Goal: Task Accomplishment & Management: Manage account settings

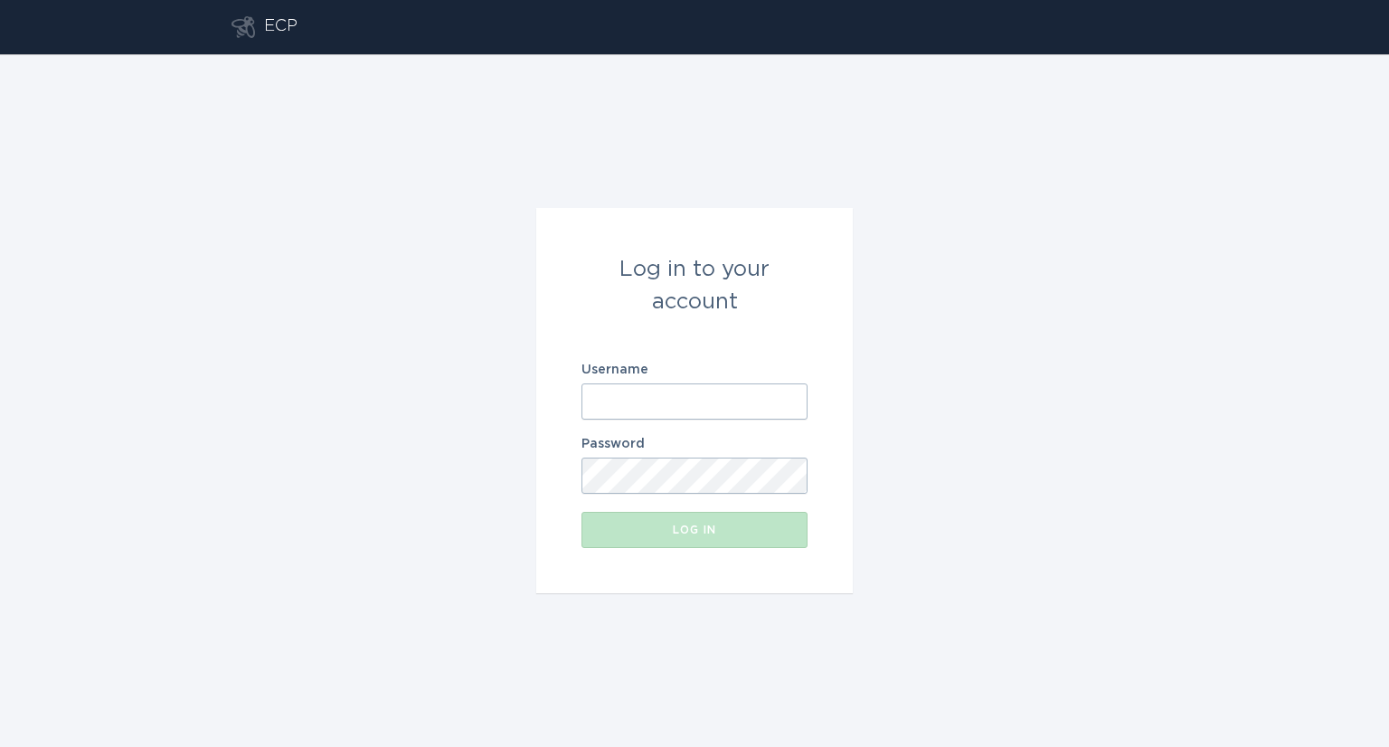
click at [662, 401] on input "Username" at bounding box center [694, 401] width 226 height 36
type input "[EMAIL_ADDRESS][DOMAIN_NAME]"
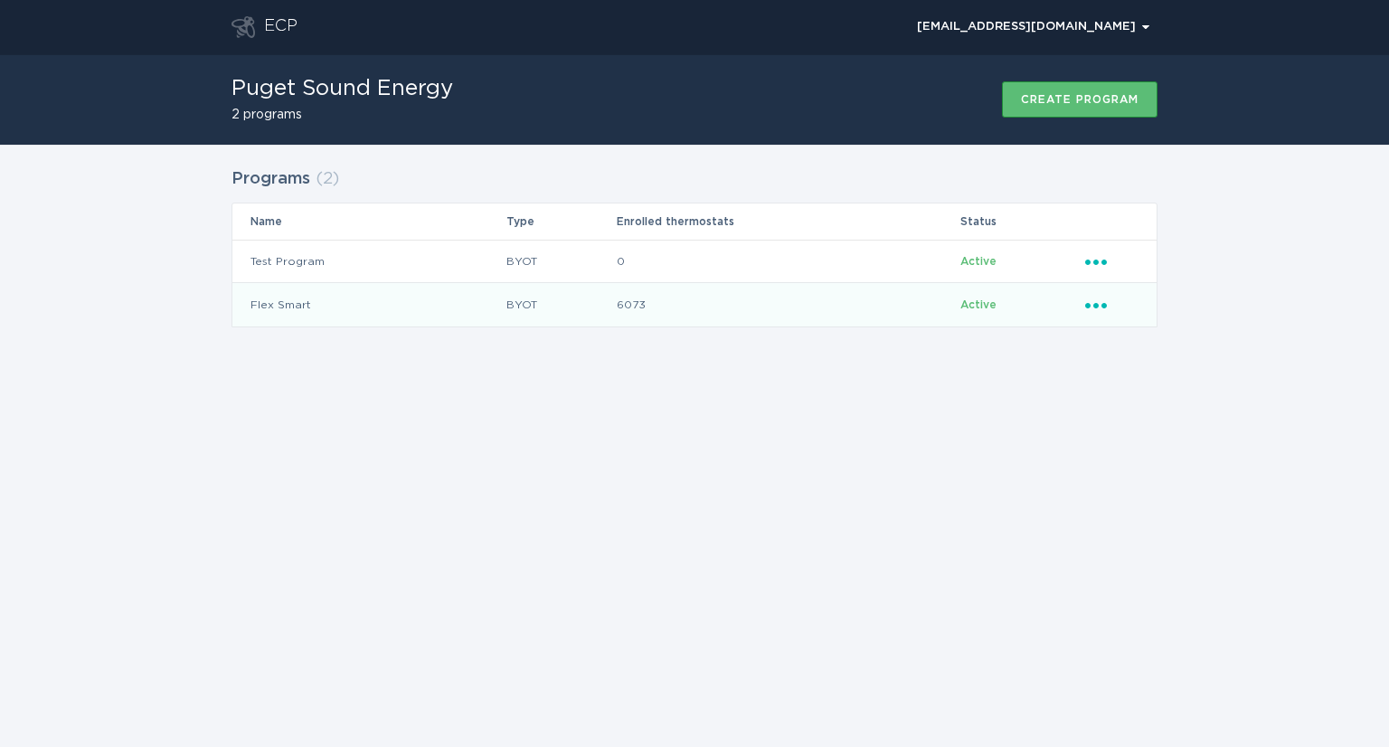
click at [1099, 305] on icon "Ellipsis" at bounding box center [1097, 302] width 25 height 15
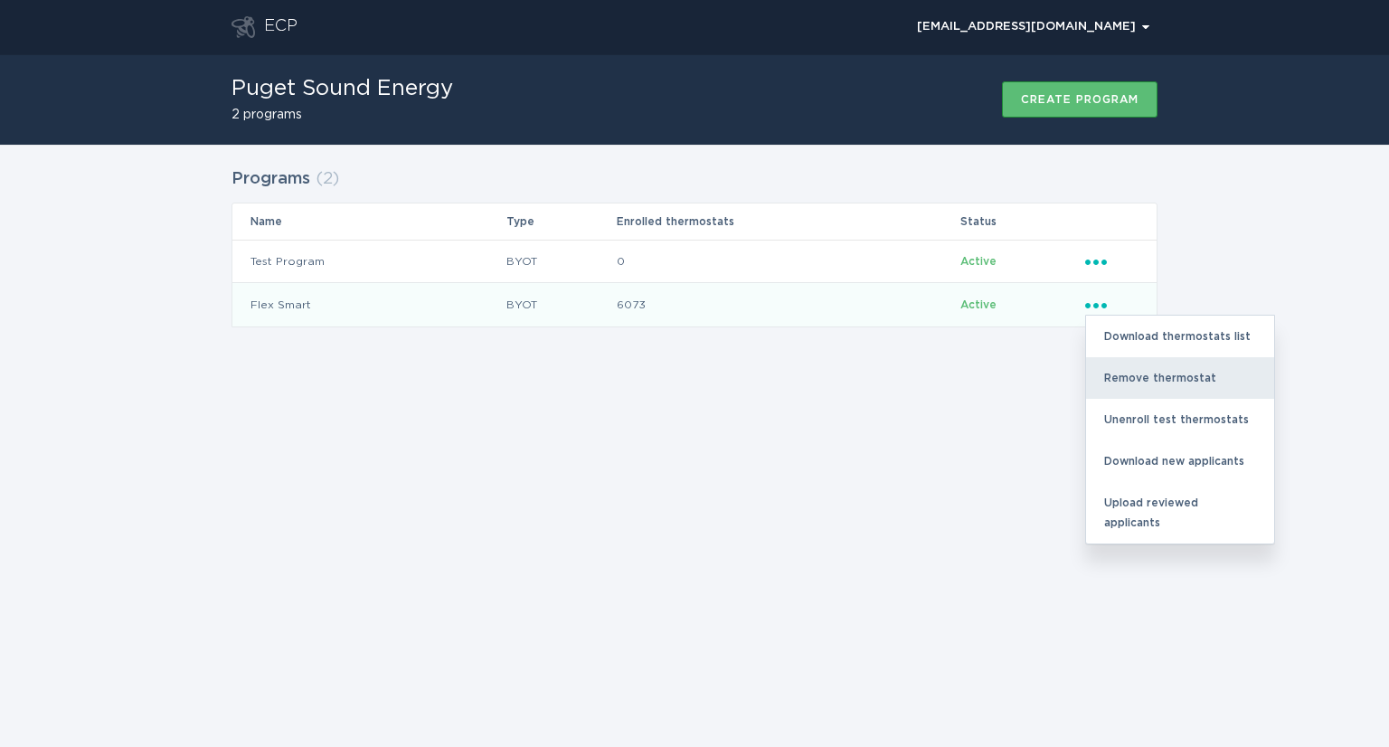
click at [1153, 378] on div "Remove thermostat" at bounding box center [1180, 378] width 188 height 42
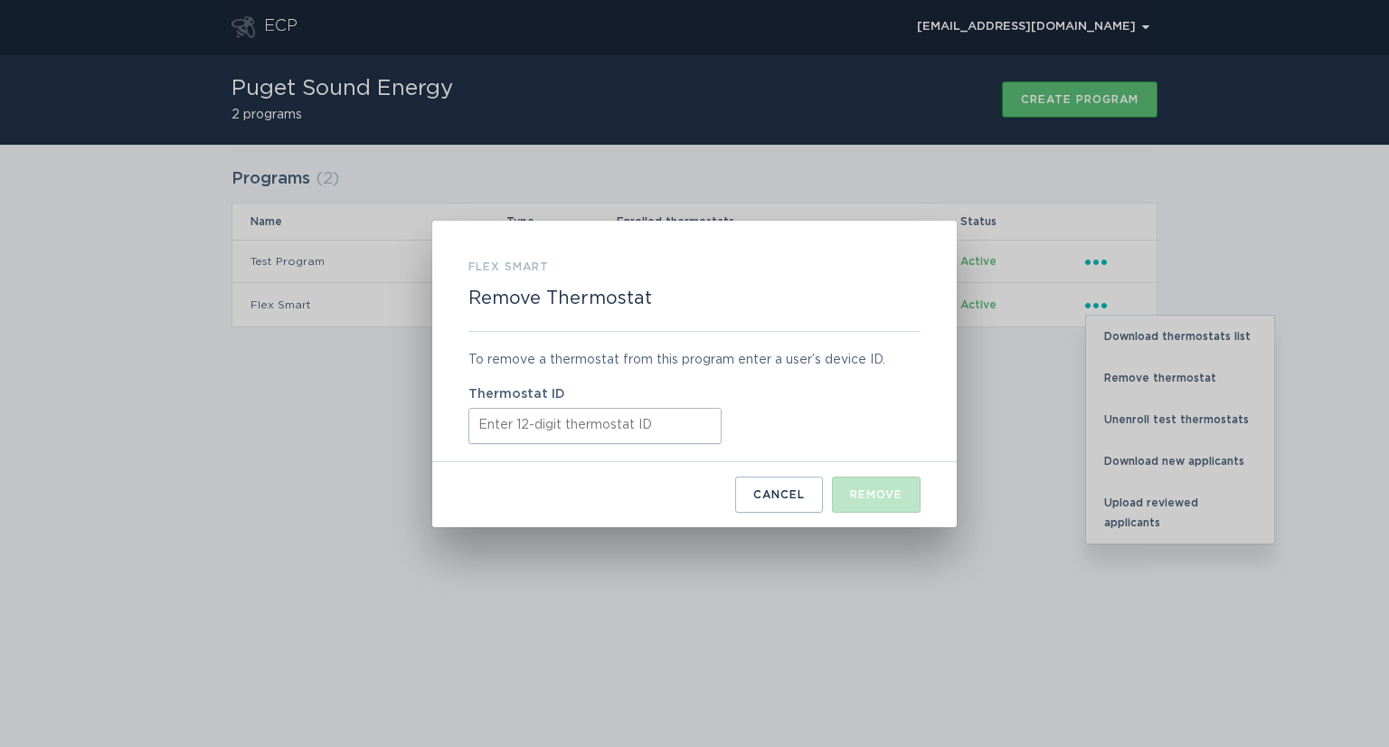
click at [553, 415] on input "Thermostat ID" at bounding box center [594, 426] width 253 height 36
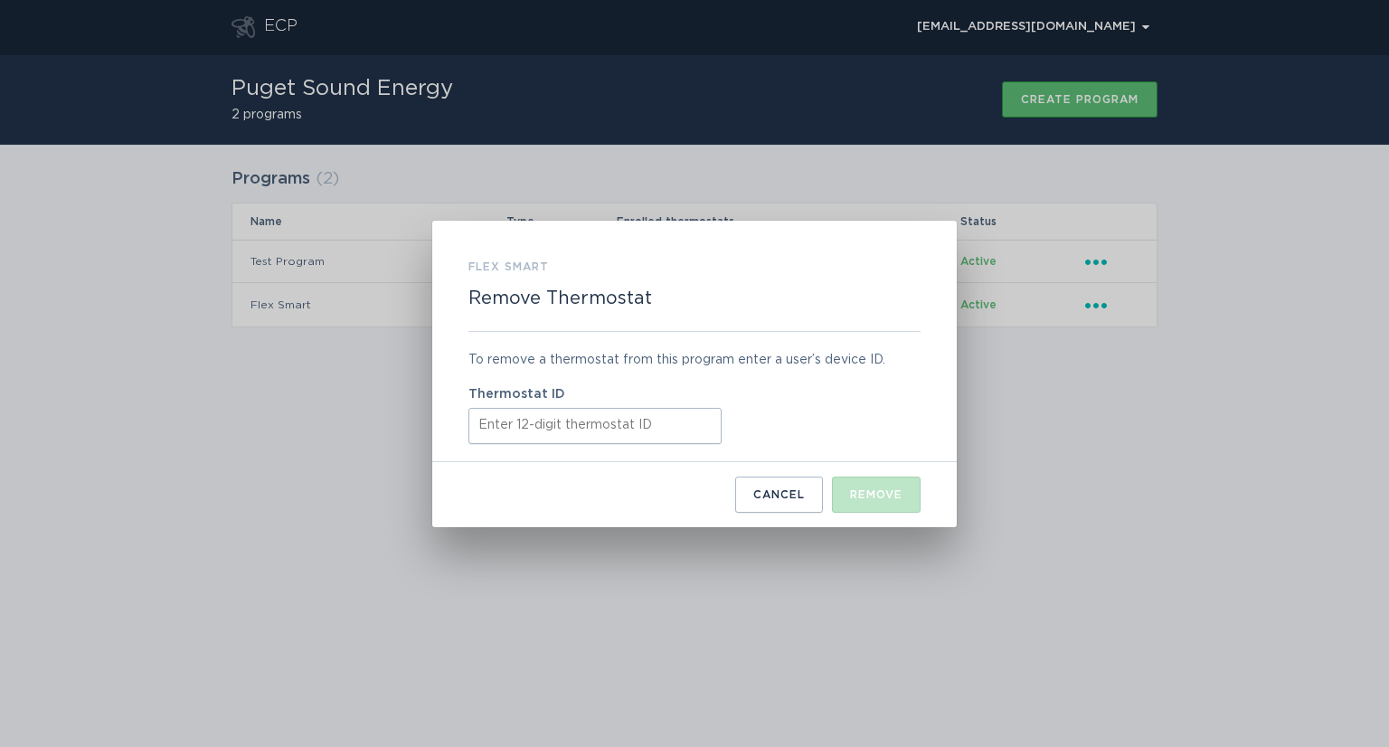
paste input "532569082718"
type input "532569082718"
click at [877, 495] on div "Remove" at bounding box center [876, 494] width 52 height 11
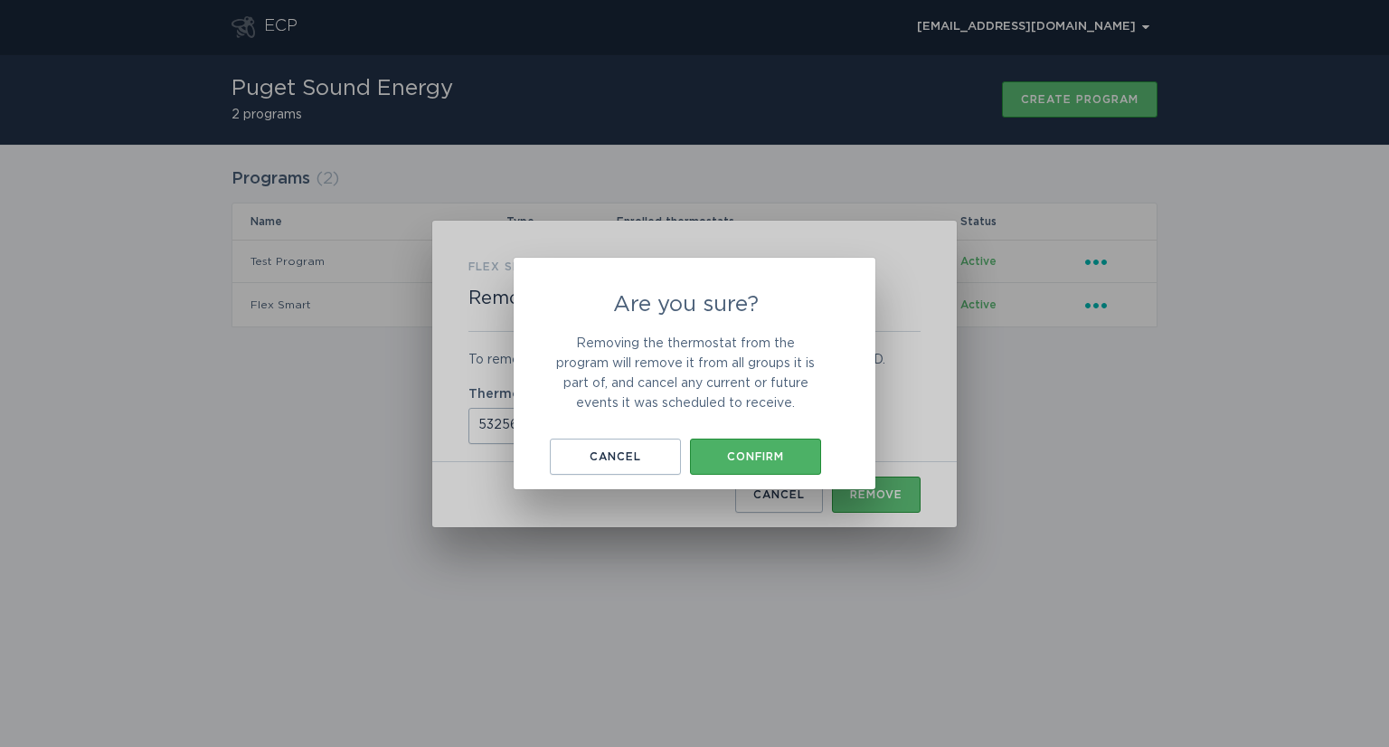
click at [754, 453] on div "Confirm" at bounding box center [755, 456] width 113 height 11
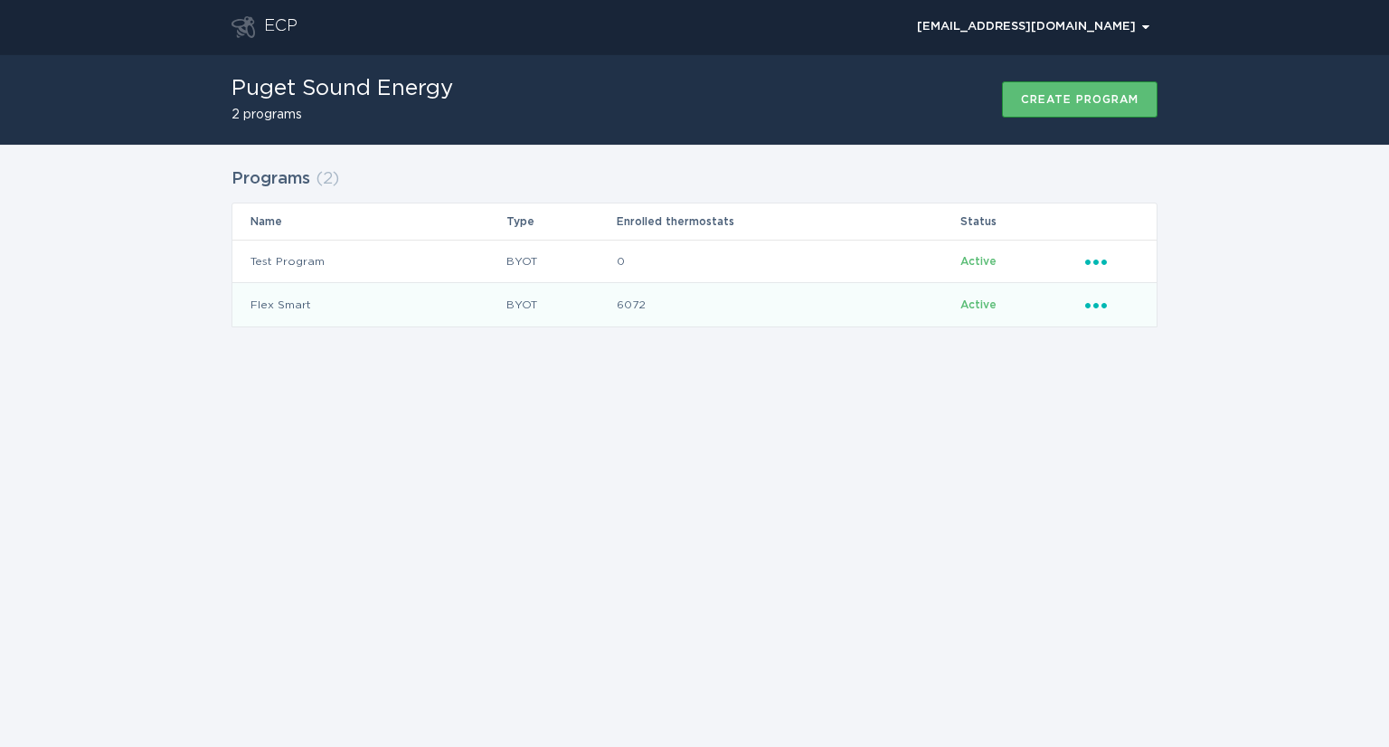
click at [1099, 305] on icon "Ellipsis" at bounding box center [1097, 302] width 25 height 15
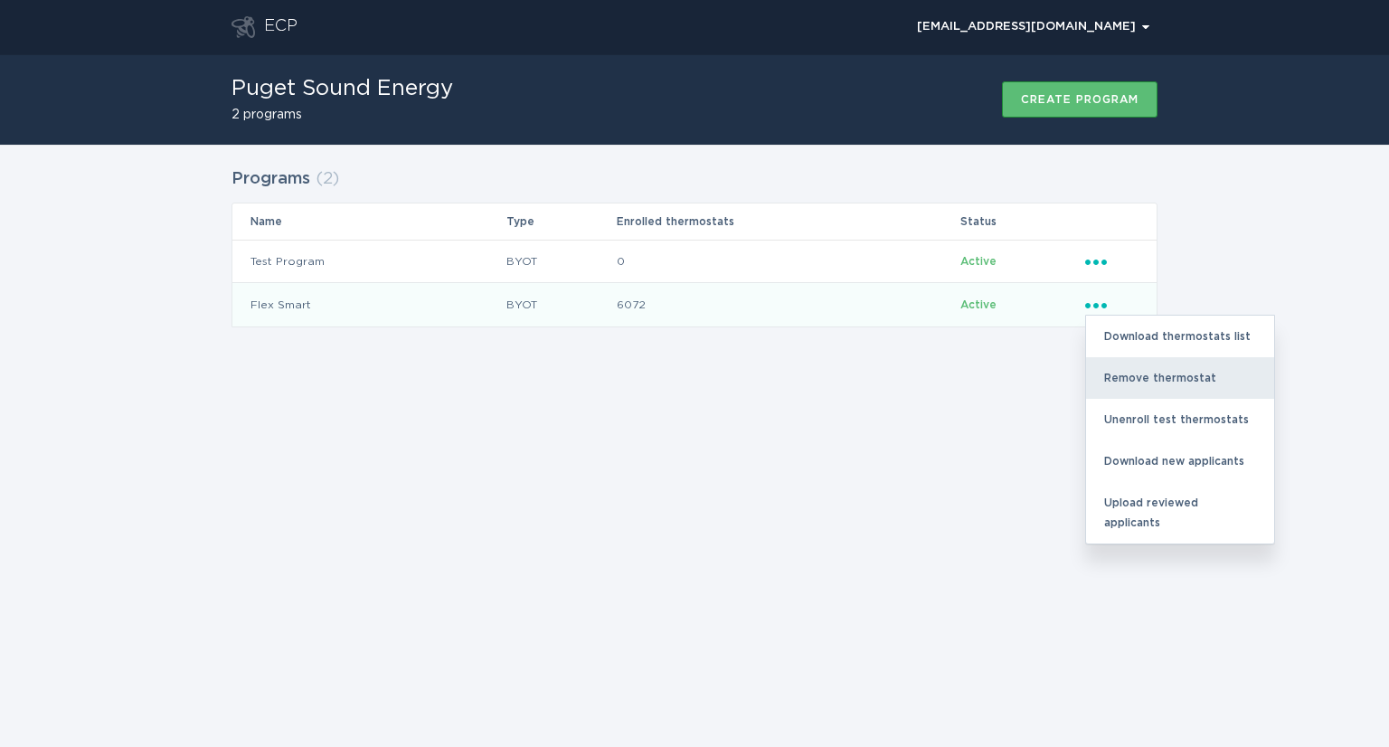
click at [1118, 374] on div "Remove thermostat" at bounding box center [1180, 378] width 188 height 42
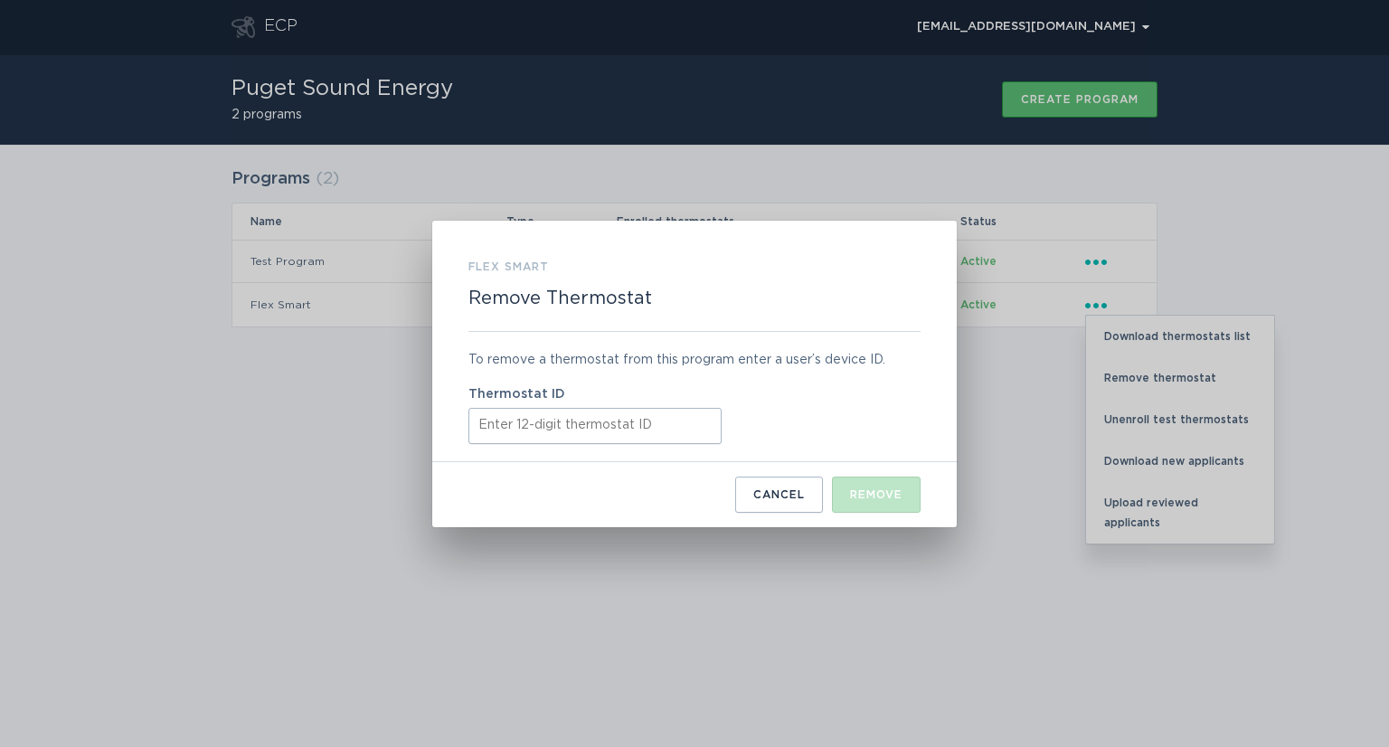
click at [598, 431] on input "Thermostat ID" at bounding box center [594, 426] width 253 height 36
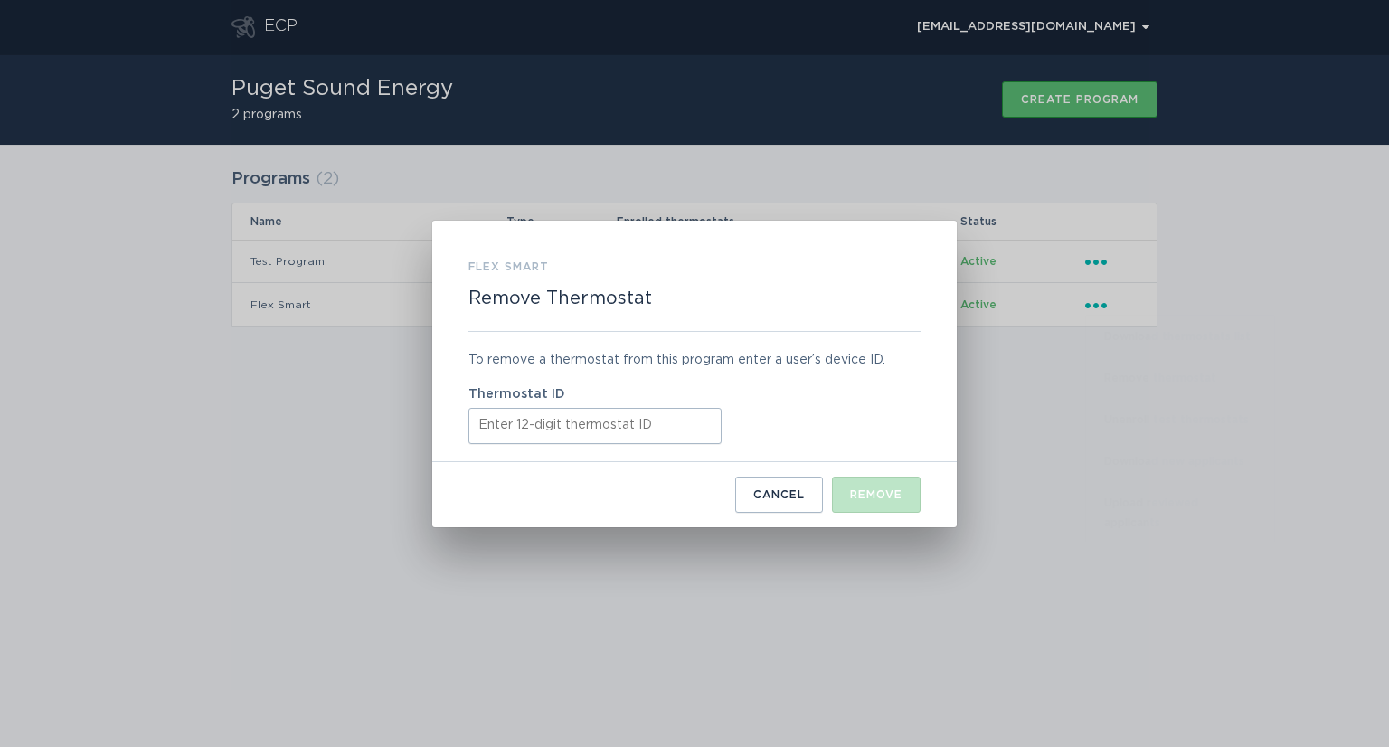
paste input "531624989720"
type input "531624989720"
click at [889, 493] on div "Remove" at bounding box center [876, 494] width 52 height 11
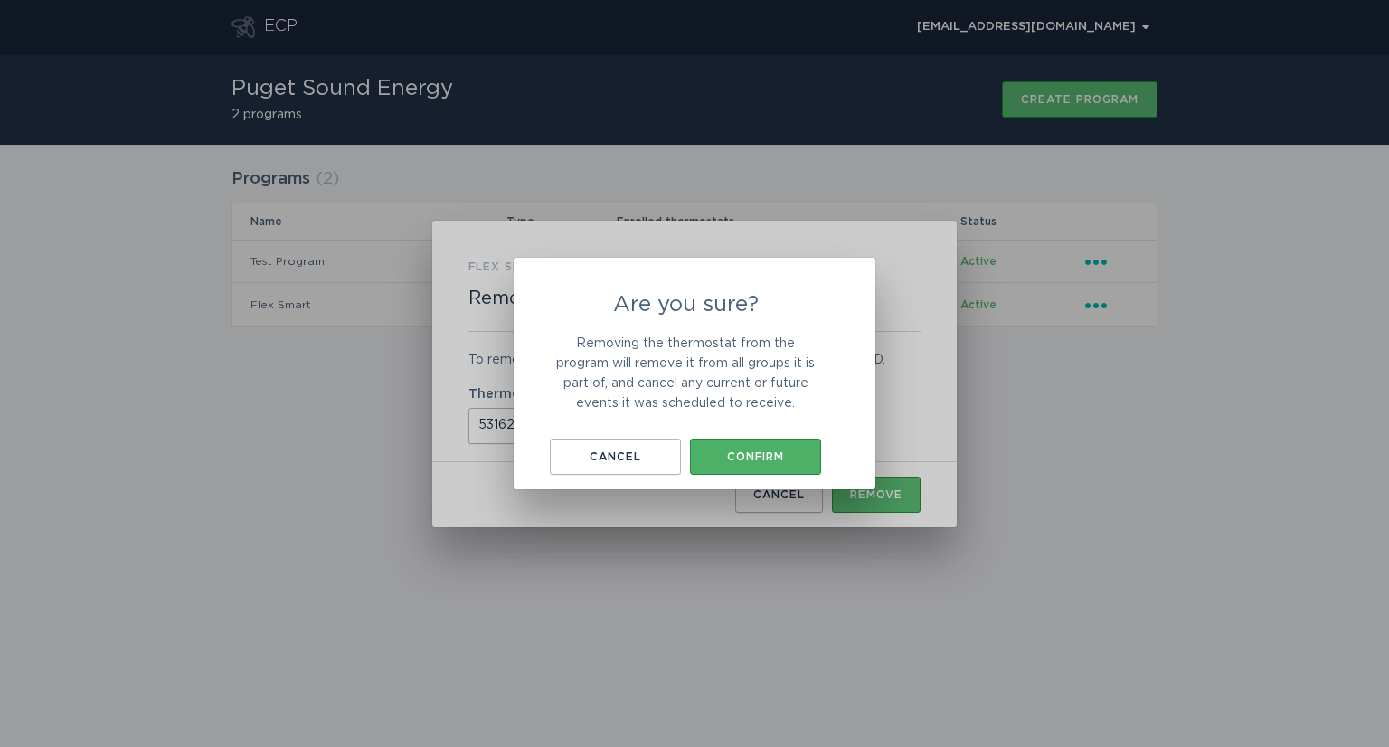
click at [767, 451] on div "Confirm" at bounding box center [755, 456] width 113 height 11
